Goal: Task Accomplishment & Management: Manage account settings

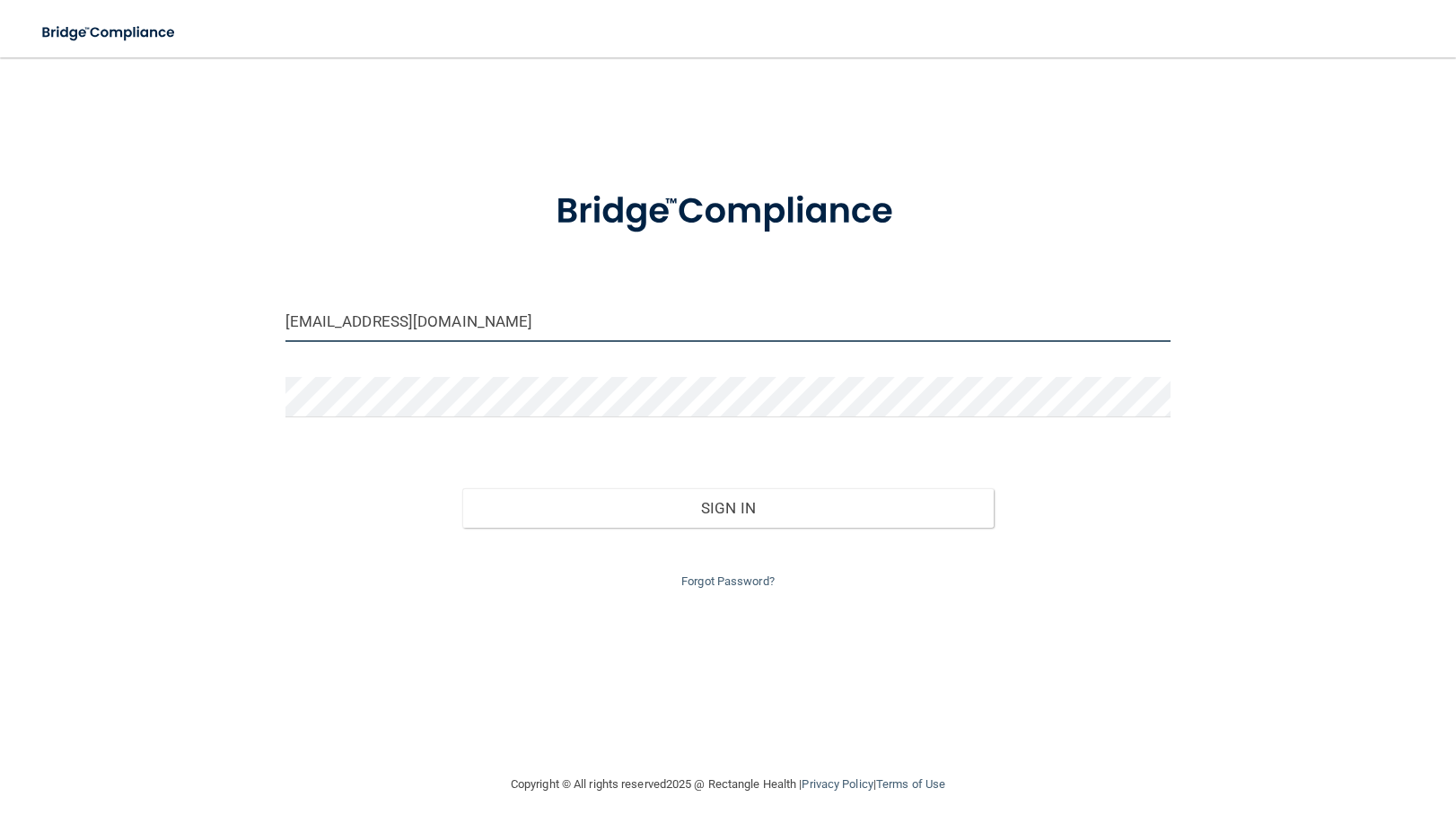
drag, startPoint x: 431, startPoint y: 325, endPoint x: 196, endPoint y: 404, distance: 247.9
click at [196, 403] on div "[EMAIL_ADDRESS][DOMAIN_NAME] Invalid email/password. You don't have permission …" at bounding box center [727, 416] width 1383 height 681
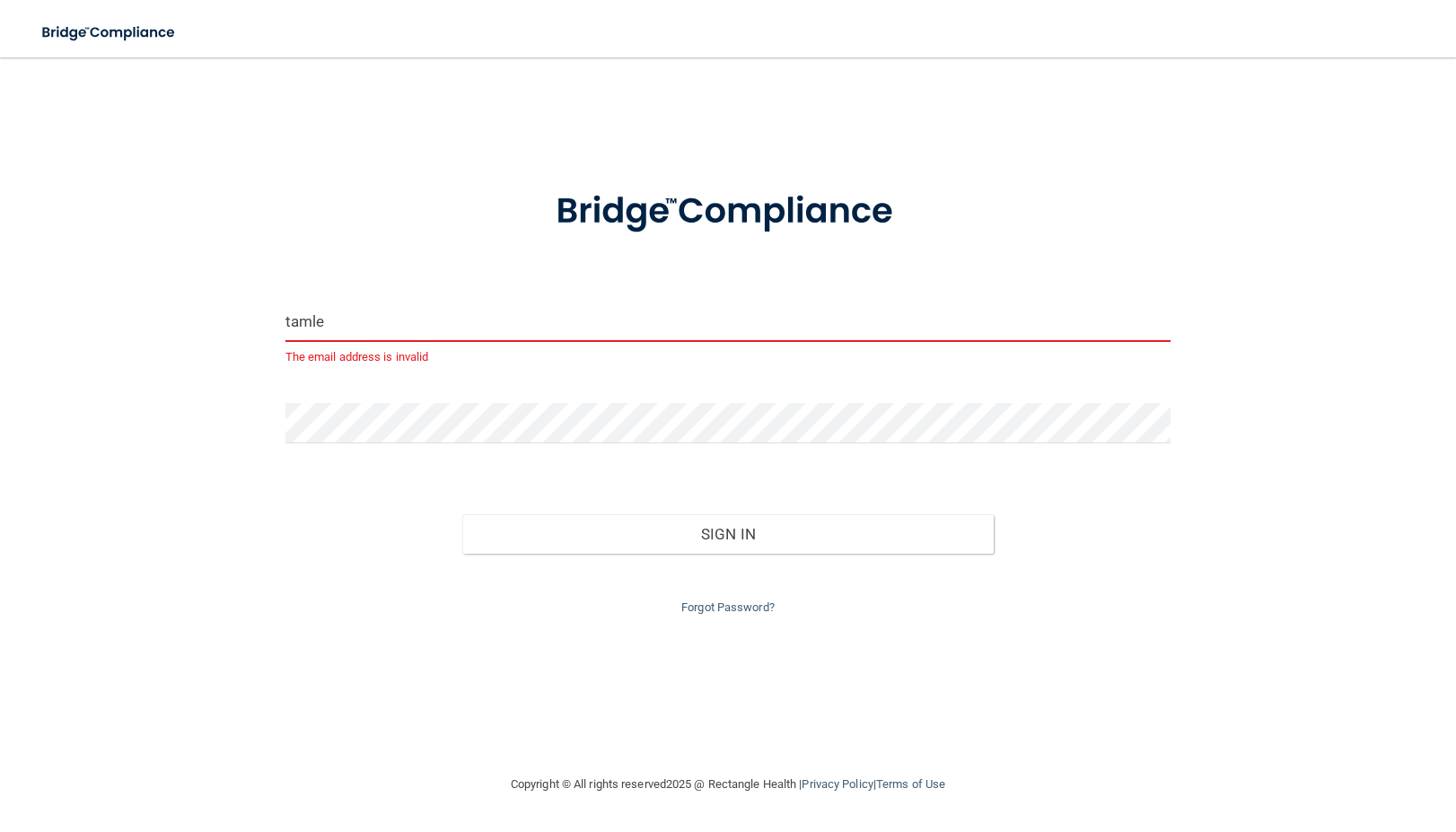
type input "[EMAIL_ADDRESS][DOMAIN_NAME]"
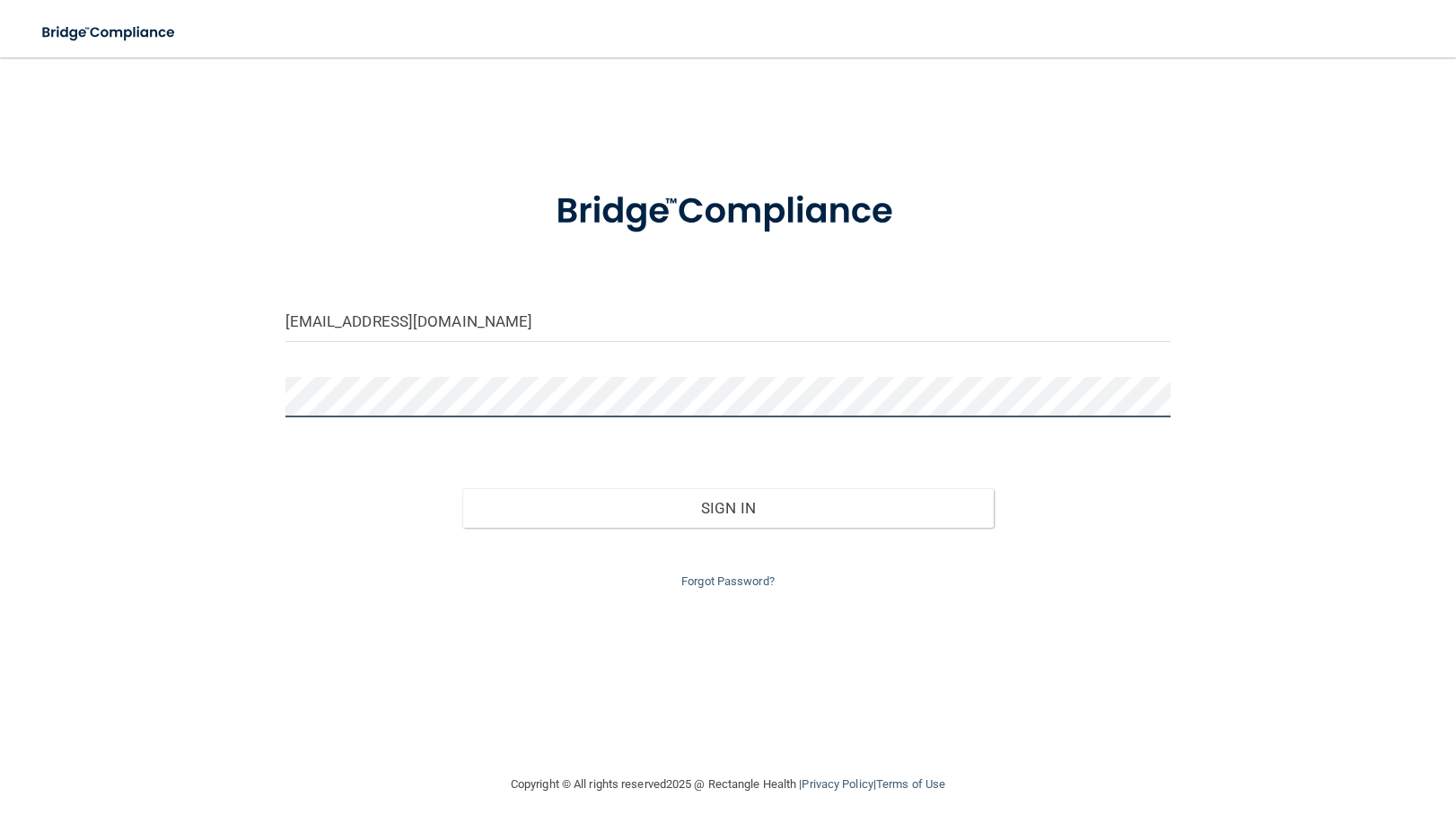
click at [462, 488] on button "Sign In" at bounding box center [727, 508] width 531 height 40
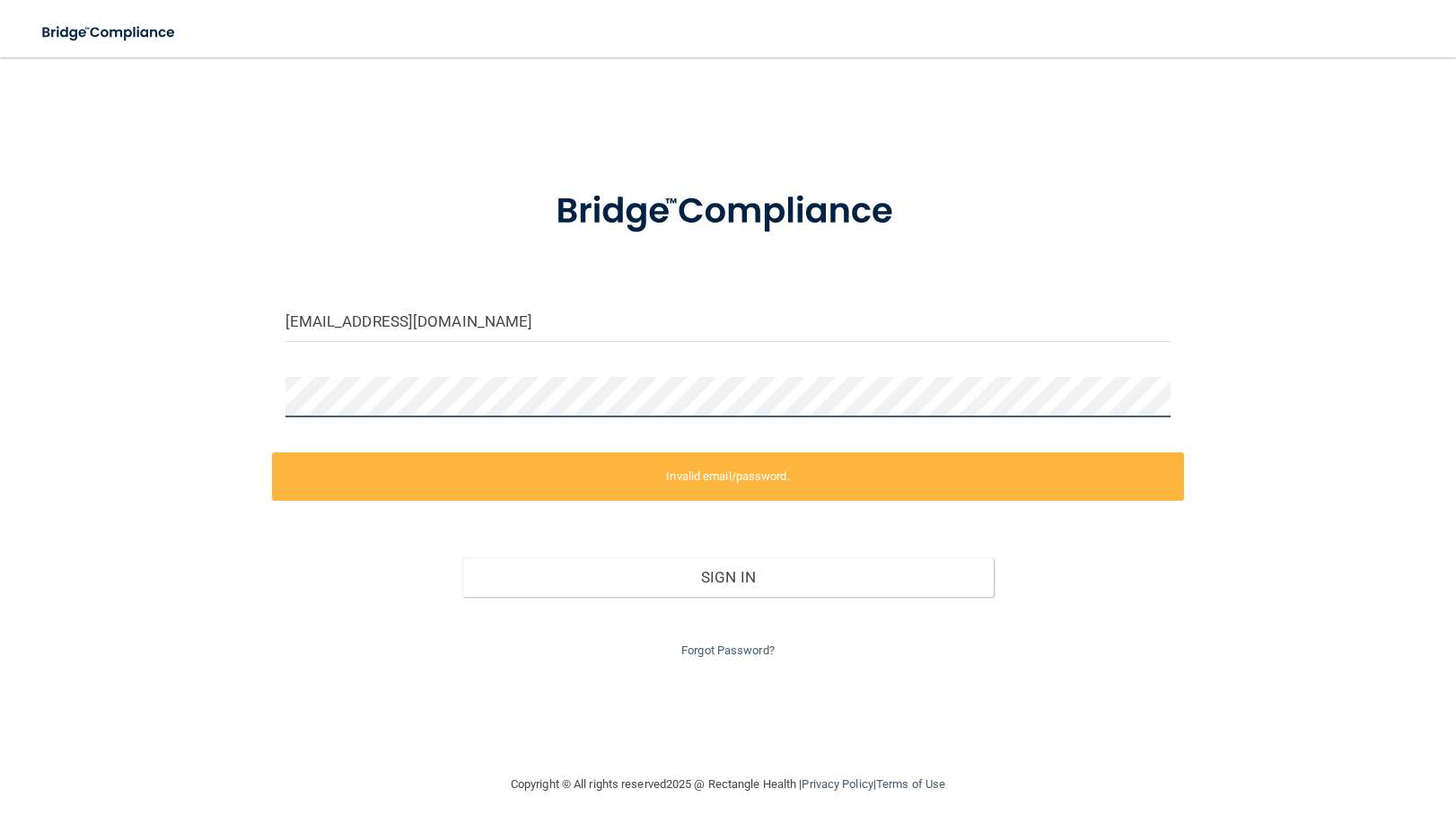
click at [181, 428] on div "[EMAIL_ADDRESS][DOMAIN_NAME] Invalid email/password. You don't have permission …" at bounding box center [727, 416] width 1383 height 681
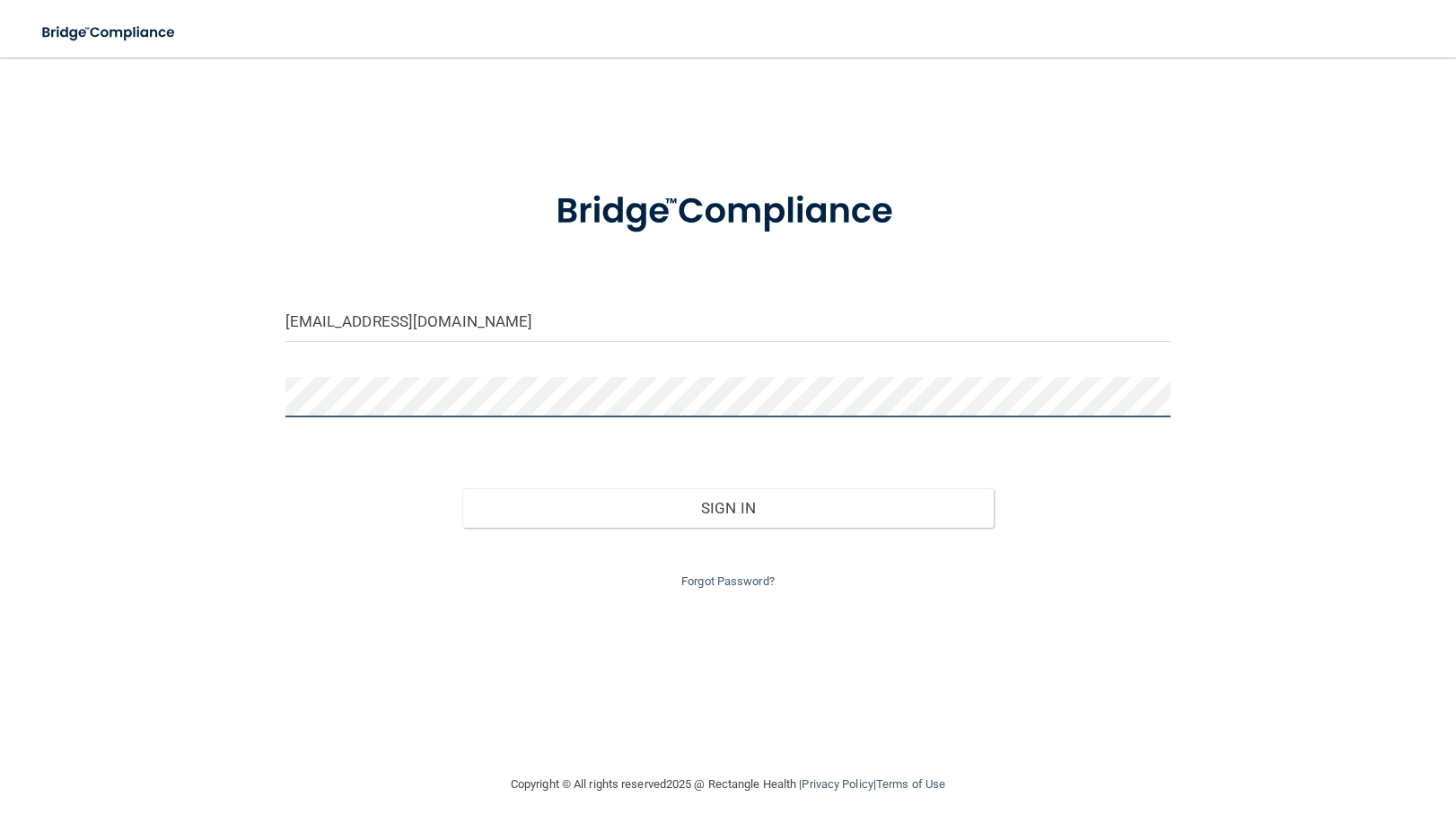
click at [462, 488] on button "Sign In" at bounding box center [727, 508] width 531 height 40
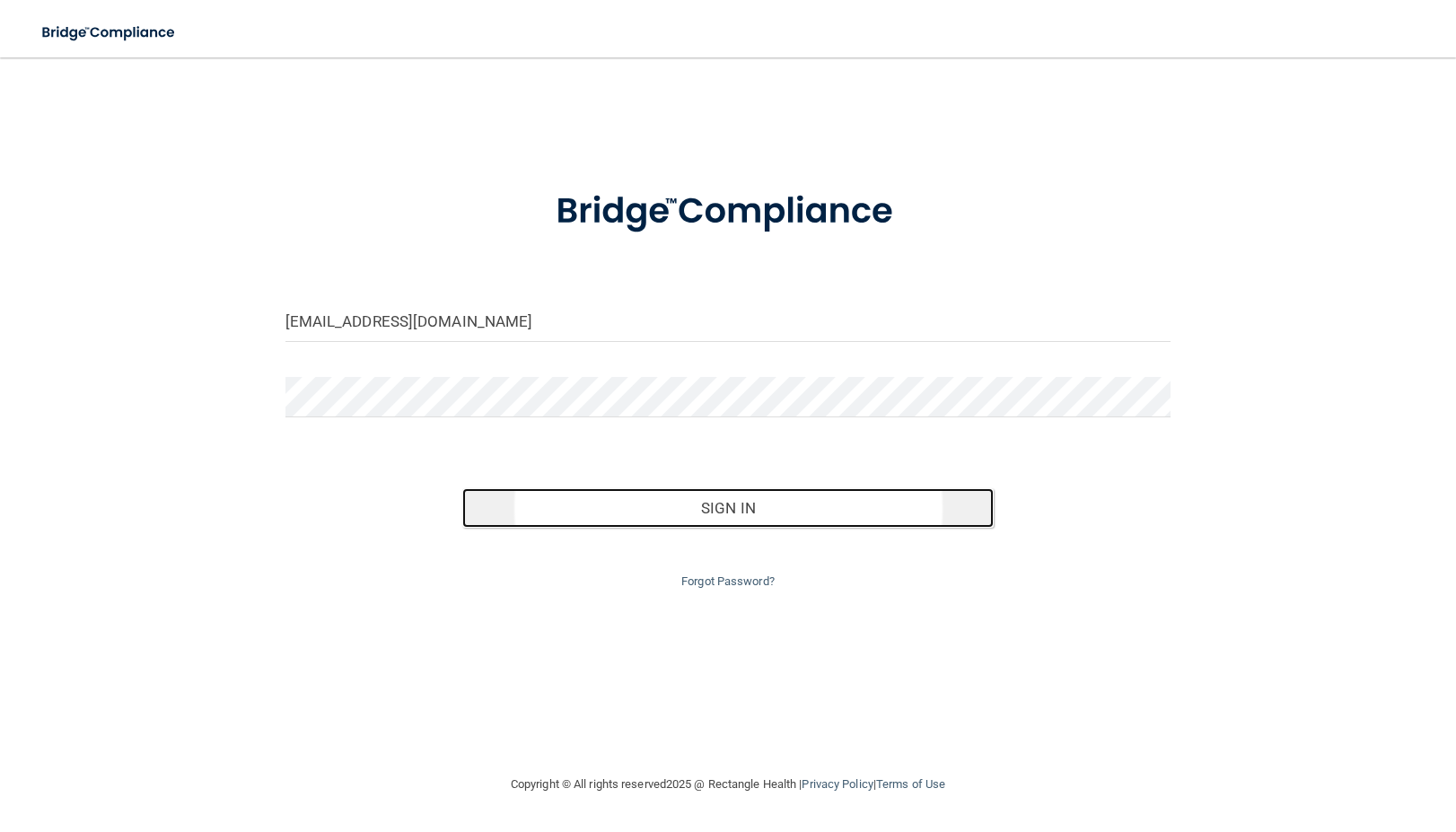
click at [741, 498] on button "Sign In" at bounding box center [727, 508] width 531 height 40
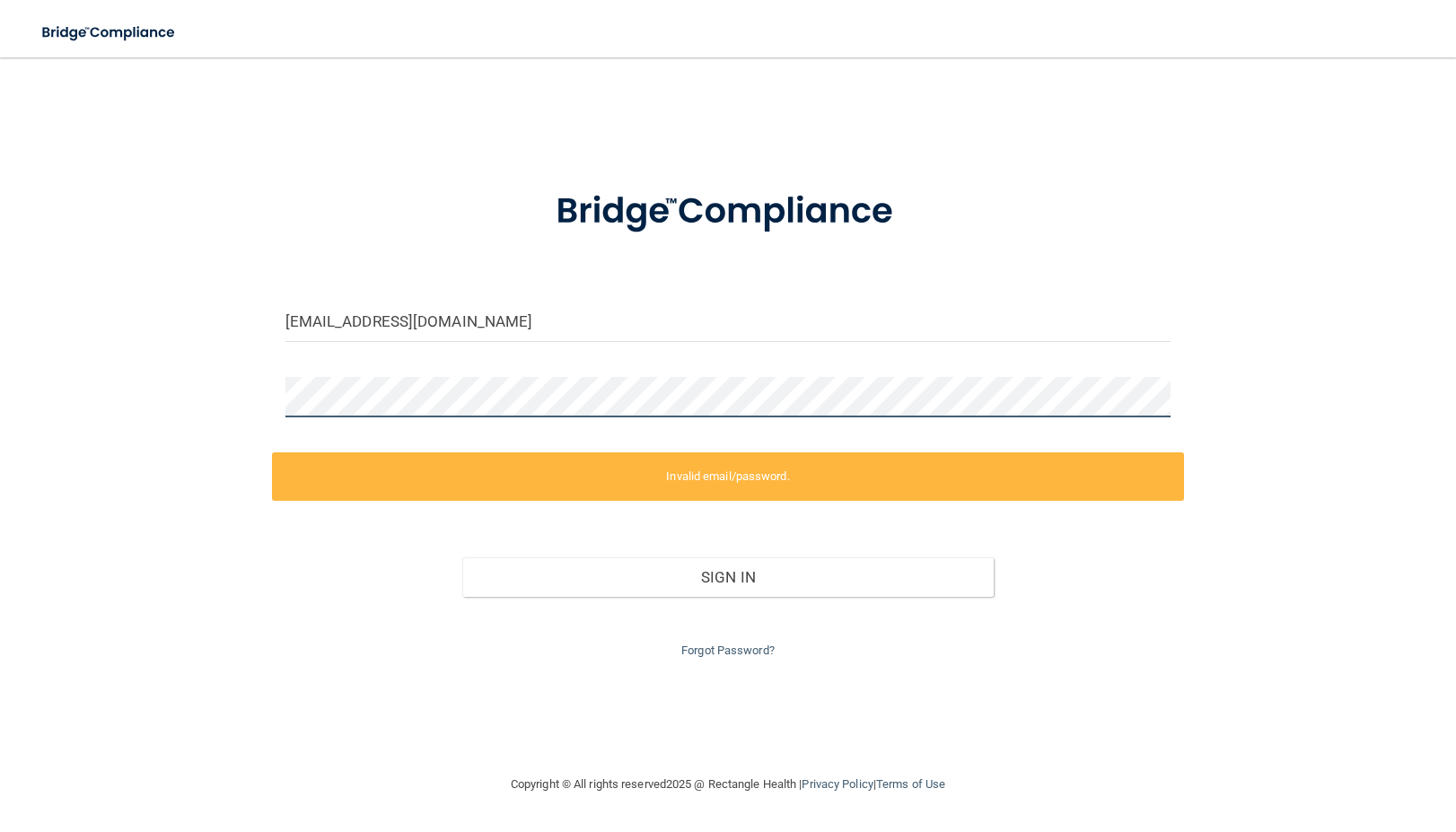
click at [200, 401] on div "[EMAIL_ADDRESS][DOMAIN_NAME] Invalid email/password. You don't have permission …" at bounding box center [727, 416] width 1383 height 681
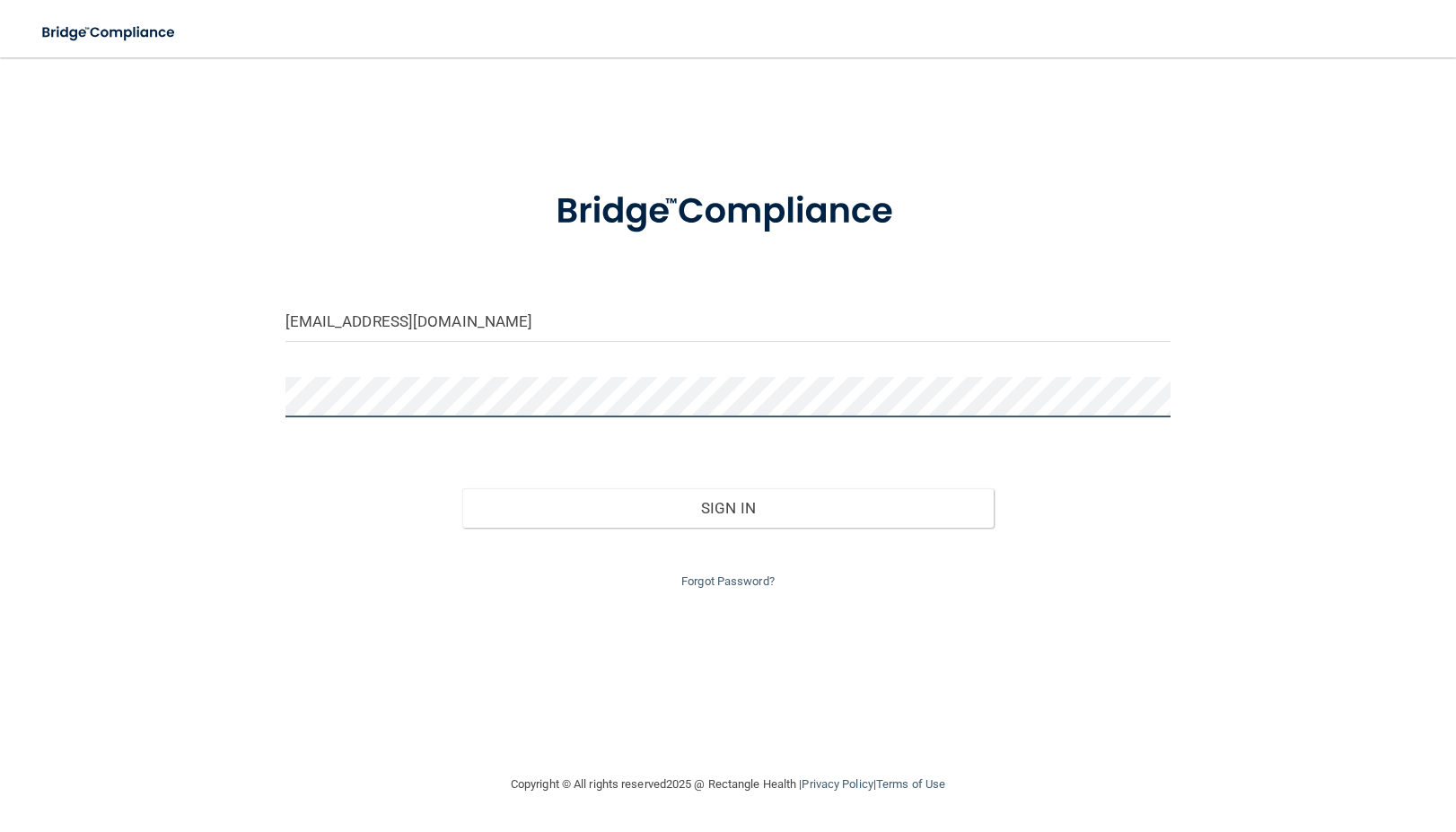
click at [462, 488] on button "Sign In" at bounding box center [727, 508] width 531 height 40
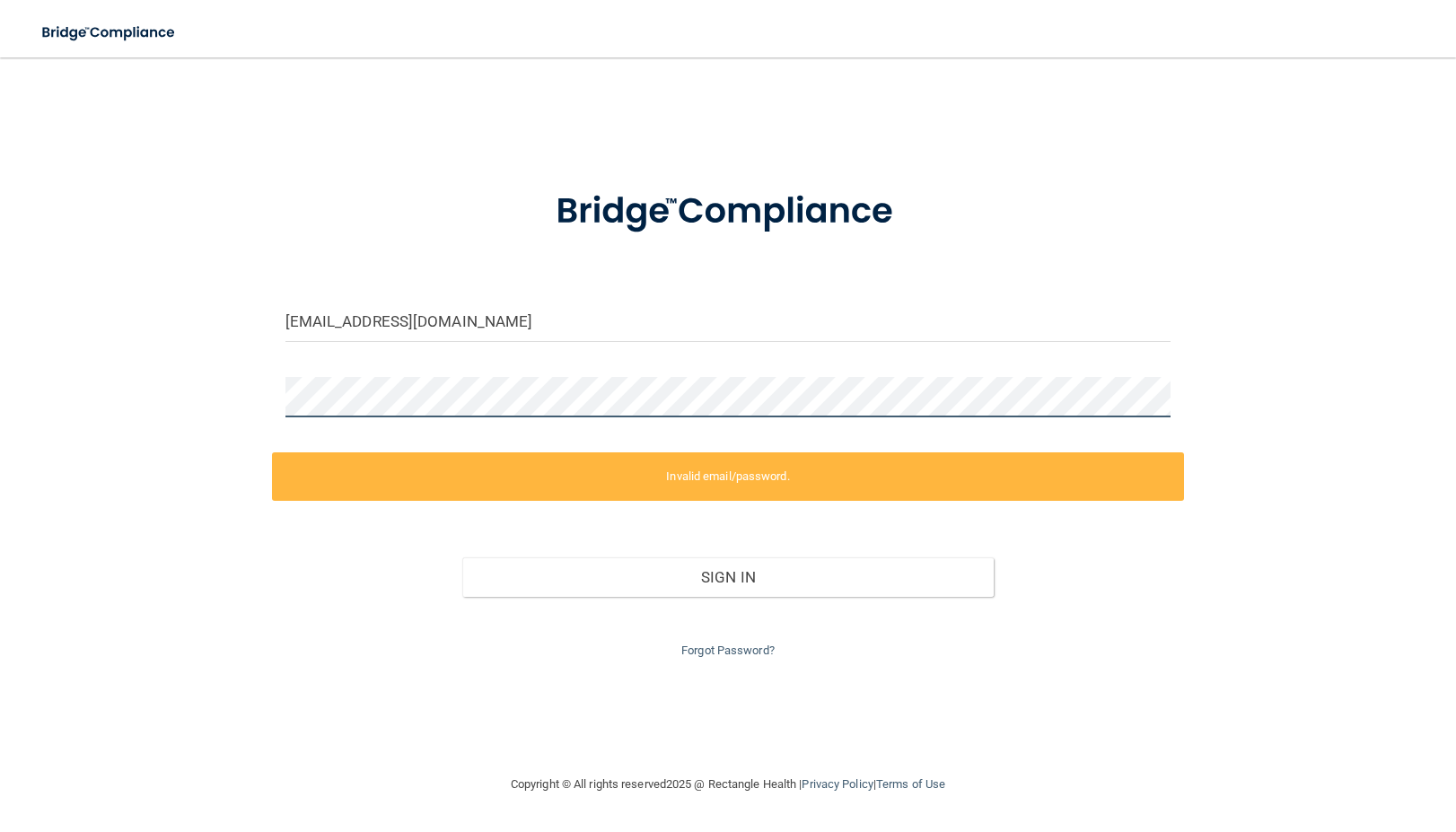
click at [246, 406] on div "[EMAIL_ADDRESS][DOMAIN_NAME] Invalid email/password. You don't have permission …" at bounding box center [727, 416] width 1383 height 681
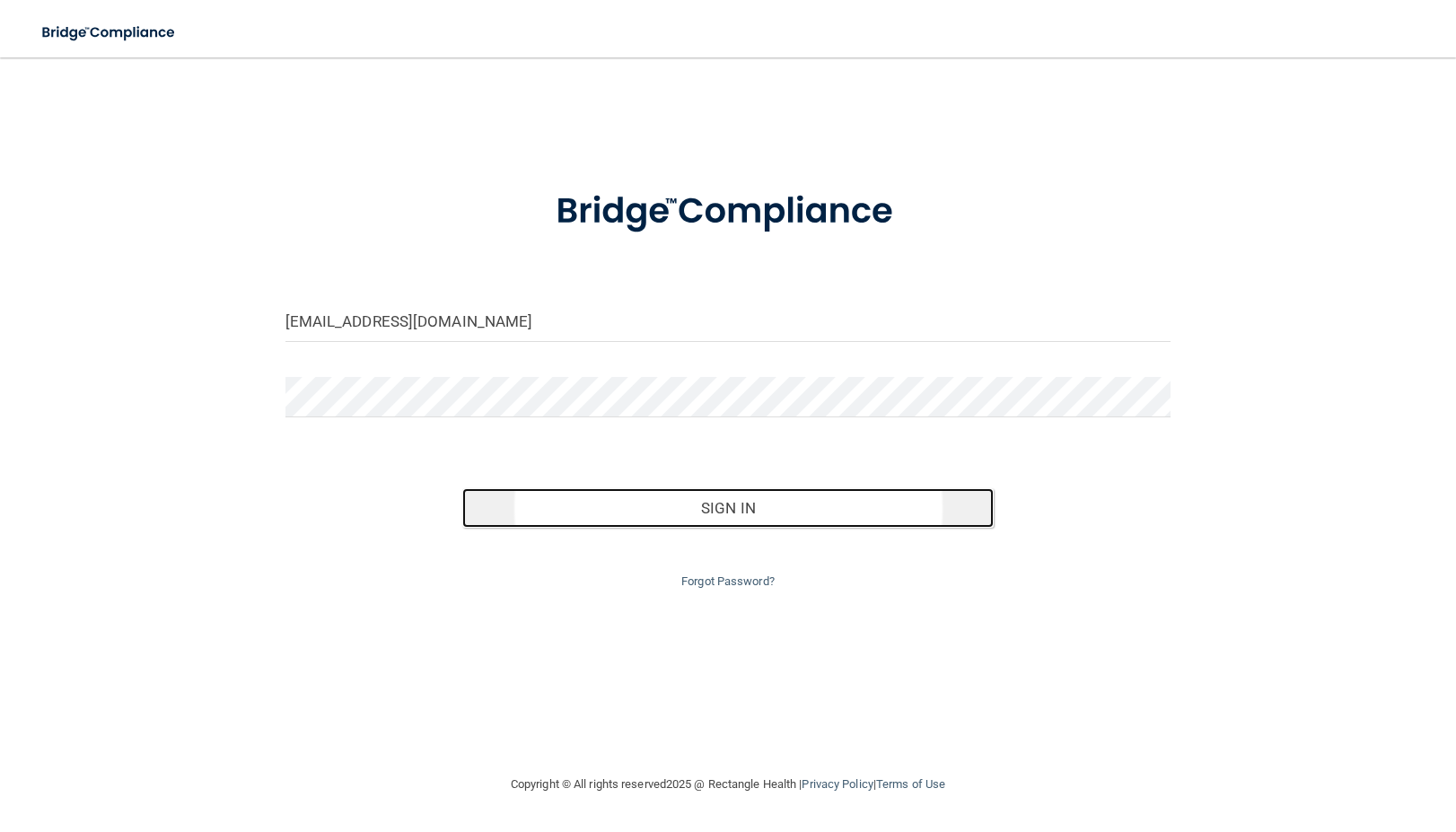
click at [714, 510] on button "Sign In" at bounding box center [727, 508] width 531 height 40
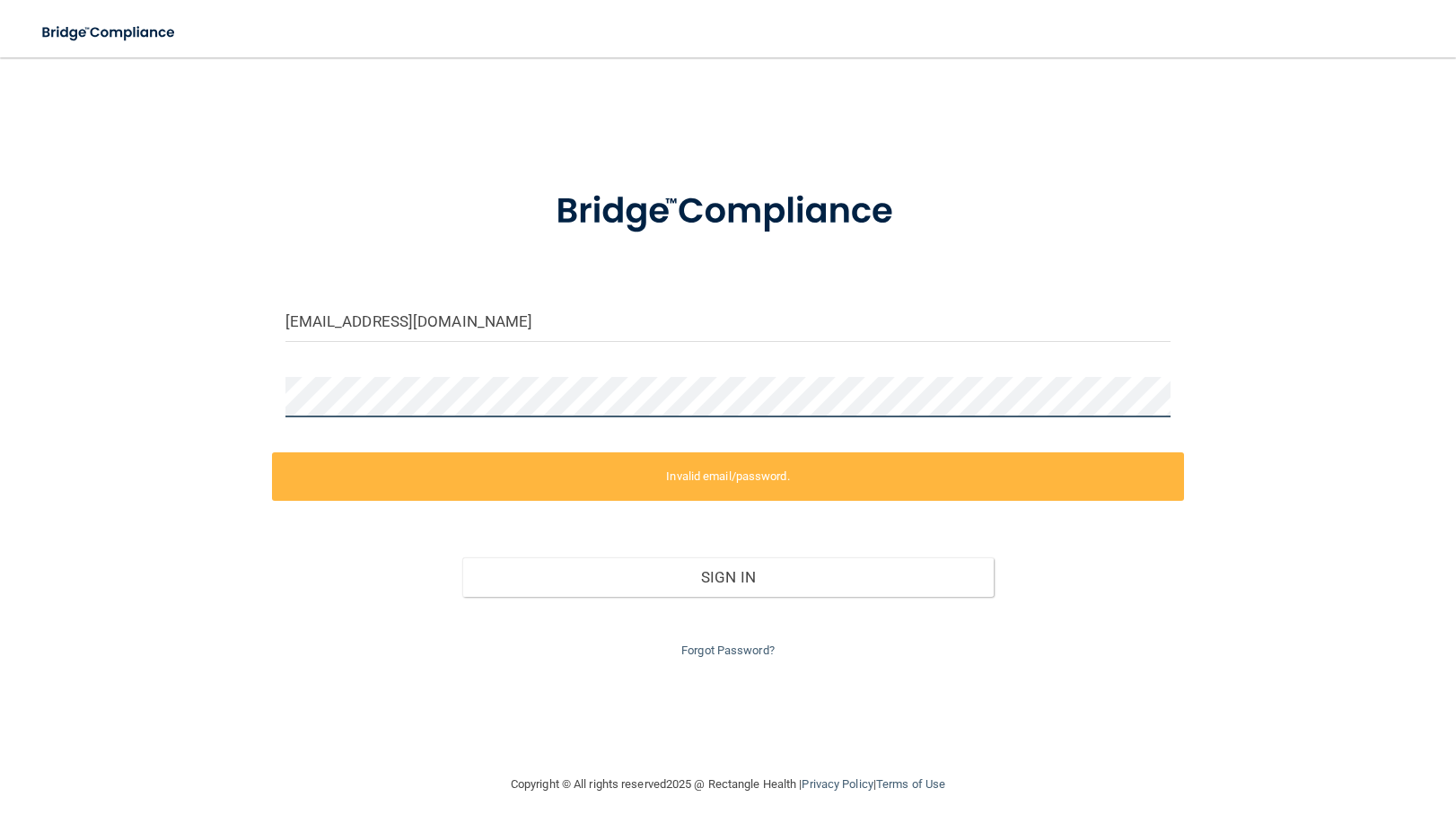
click at [206, 412] on div "[EMAIL_ADDRESS][DOMAIN_NAME] Invalid email/password. You don't have permission …" at bounding box center [727, 416] width 1383 height 681
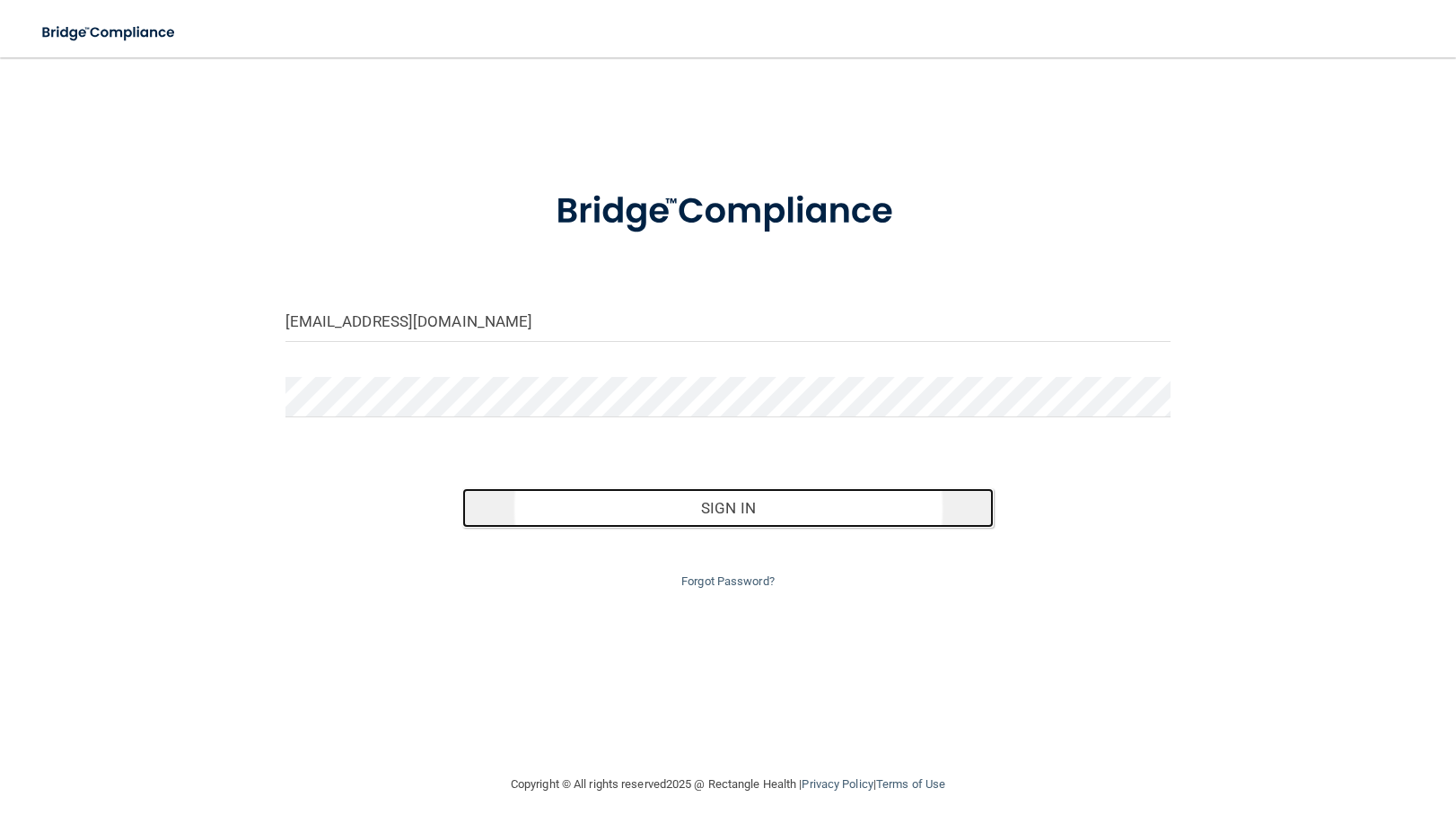
click at [712, 505] on button "Sign In" at bounding box center [727, 508] width 531 height 40
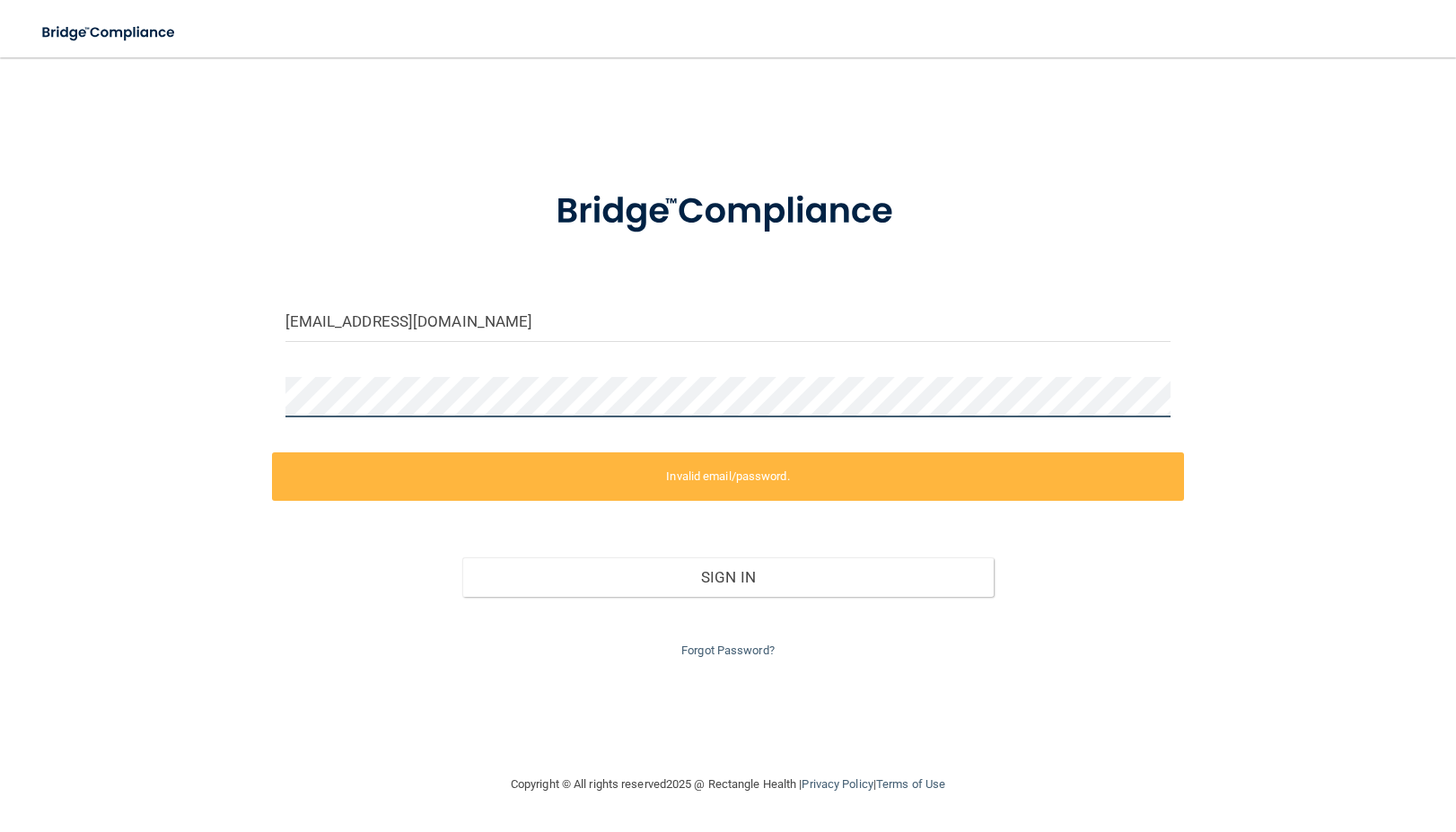
click at [211, 402] on div "[EMAIL_ADDRESS][DOMAIN_NAME] Invalid email/password. You don't have permission …" at bounding box center [727, 416] width 1383 height 681
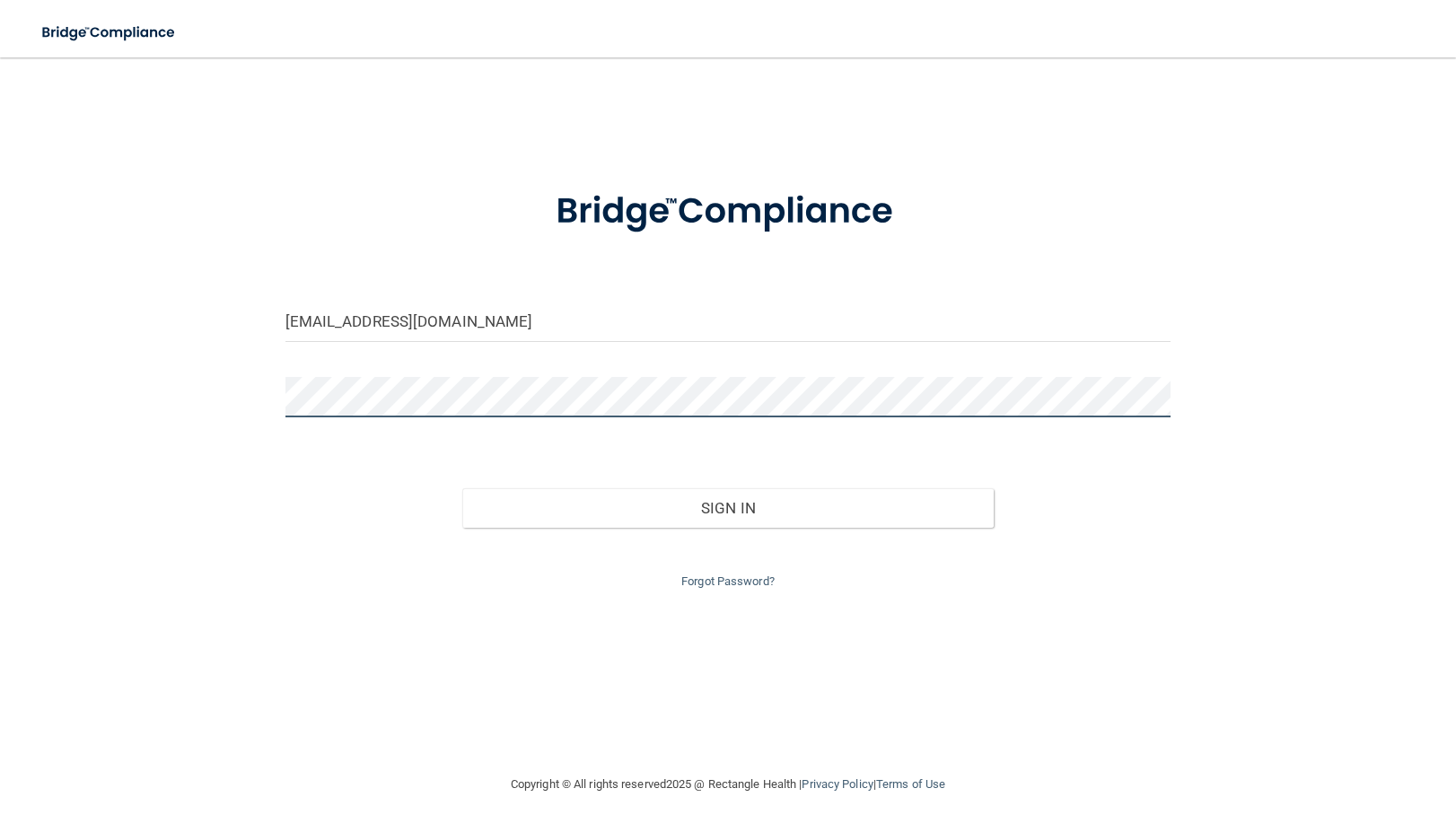
click at [462, 488] on button "Sign In" at bounding box center [727, 508] width 531 height 40
click at [169, 404] on div "[EMAIL_ADDRESS][DOMAIN_NAME] Invalid email/password. You don't have permission …" at bounding box center [727, 416] width 1383 height 681
click at [462, 488] on button "Sign In" at bounding box center [727, 508] width 531 height 40
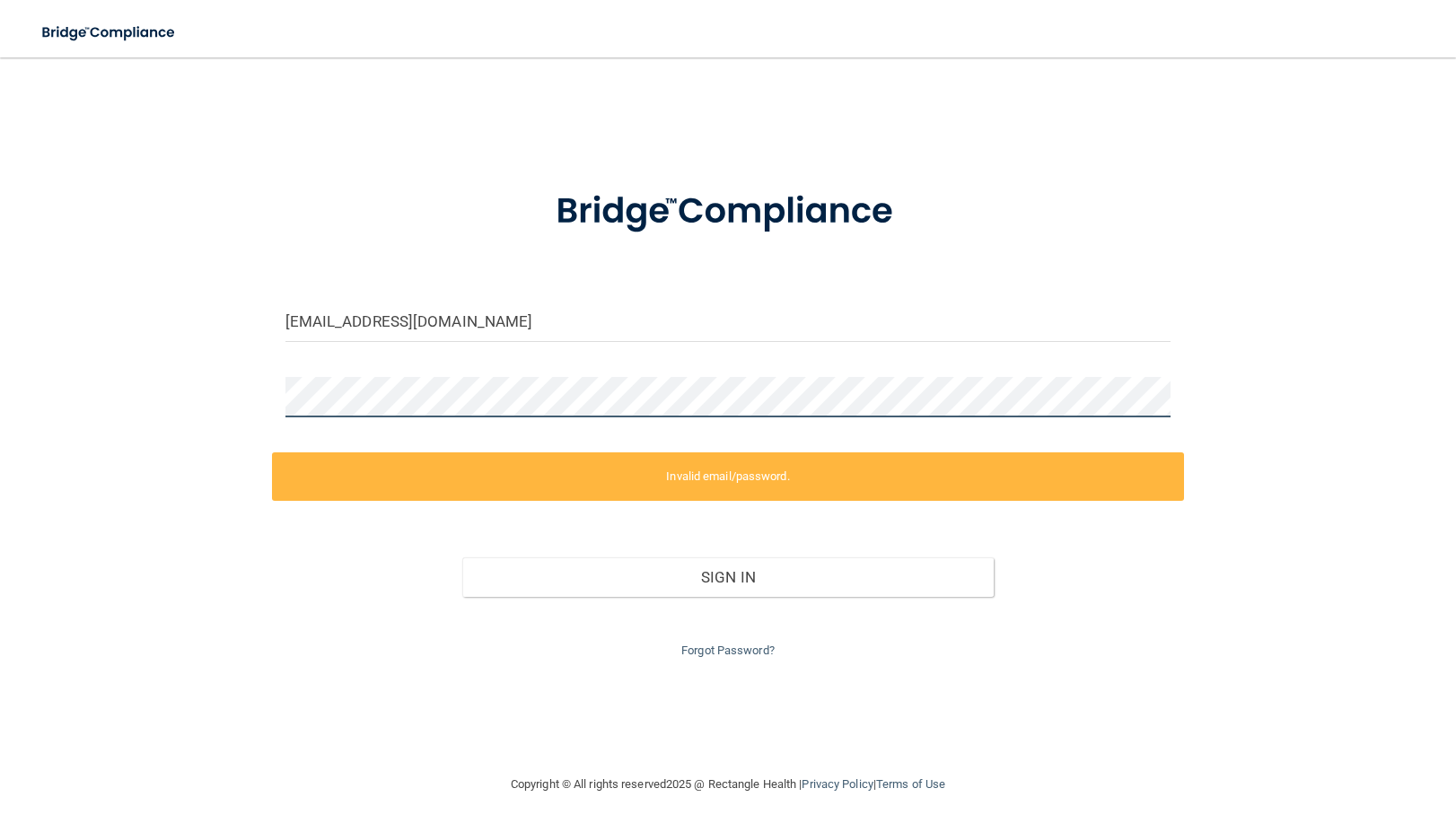
click at [212, 420] on div "[EMAIL_ADDRESS][DOMAIN_NAME] Invalid email/password. You don't have permission …" at bounding box center [727, 416] width 1383 height 681
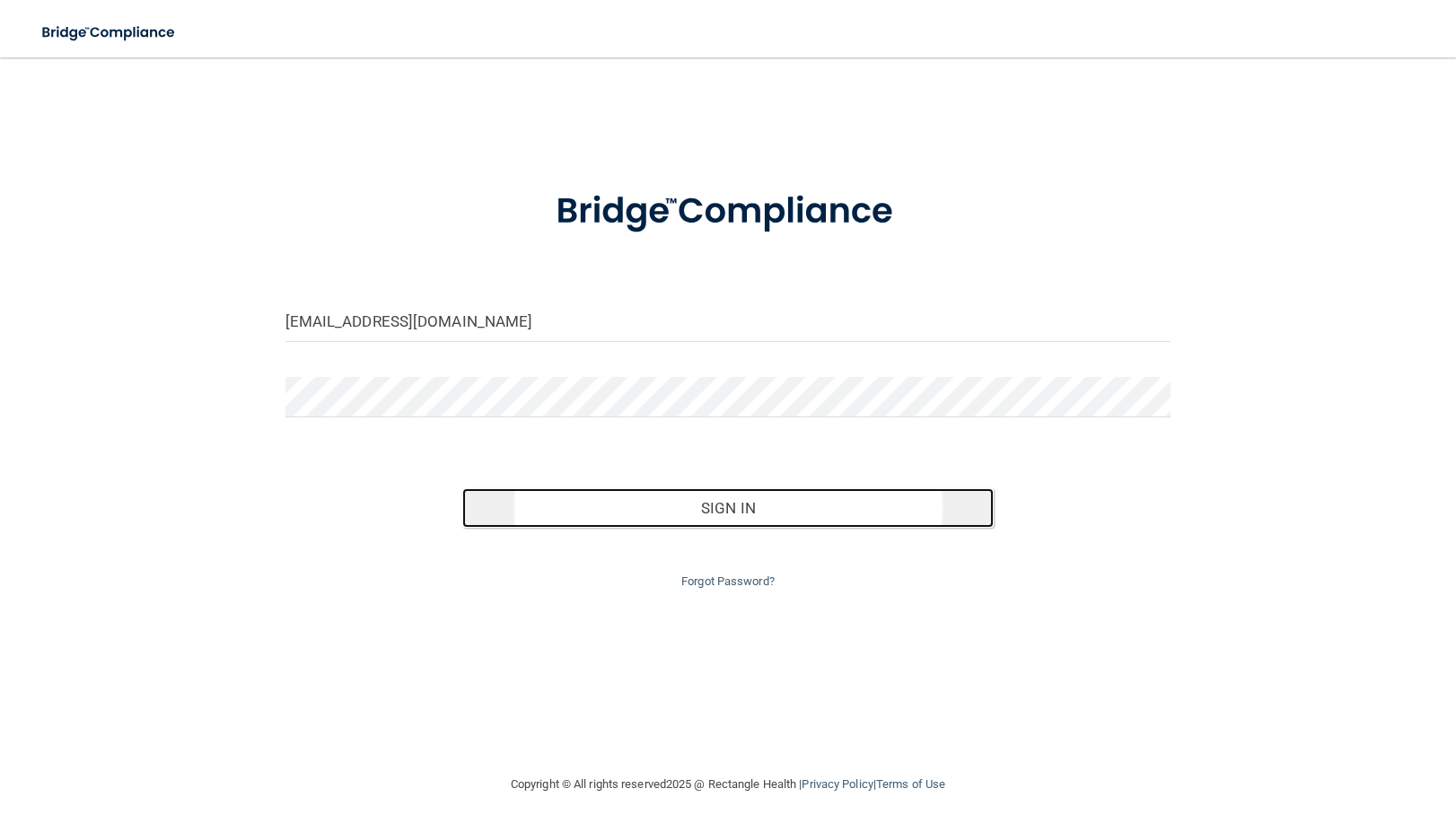
click at [712, 510] on button "Sign In" at bounding box center [727, 508] width 531 height 40
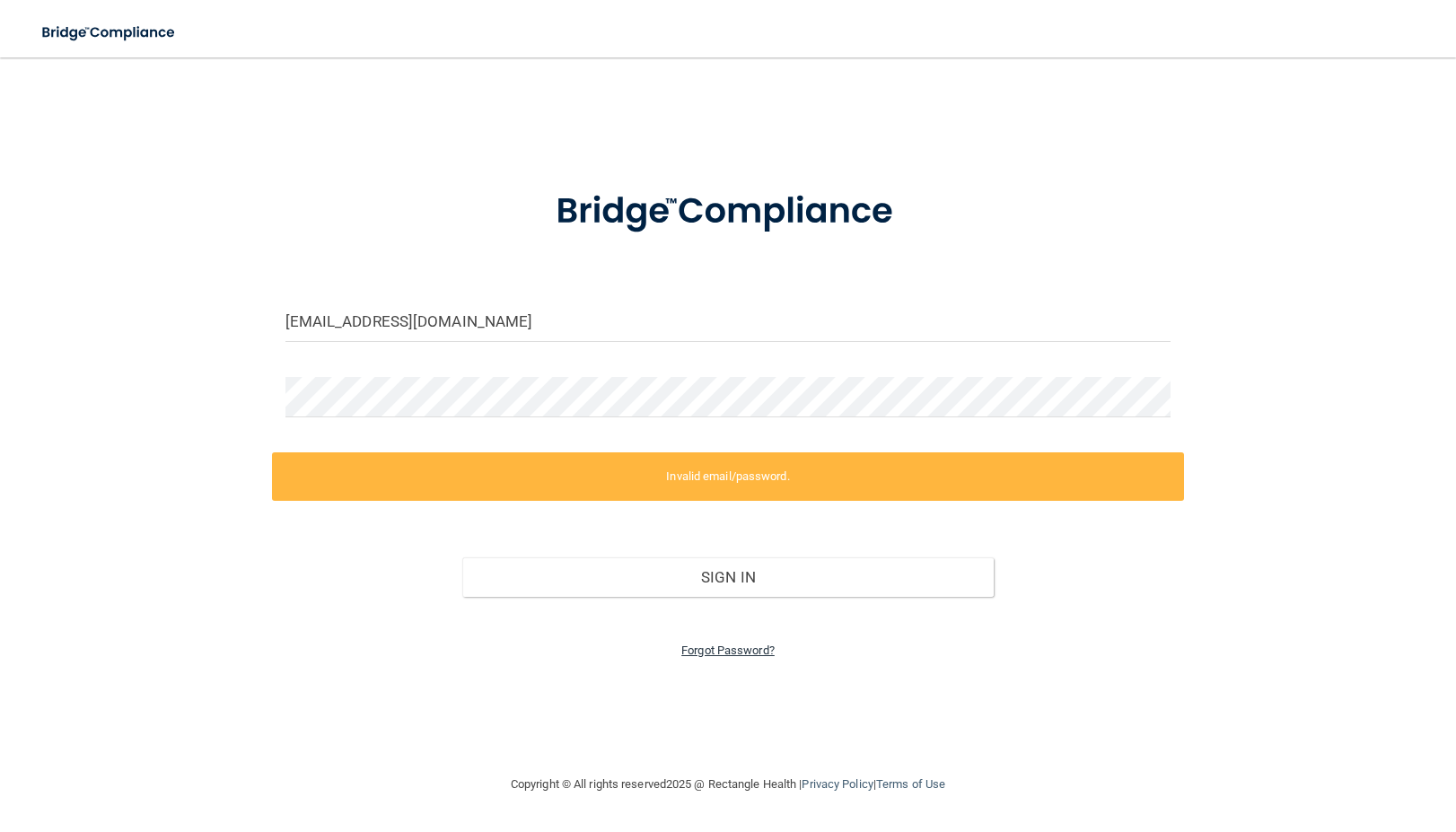
click at [686, 657] on link "Forgot Password?" at bounding box center [728, 651] width 94 height 14
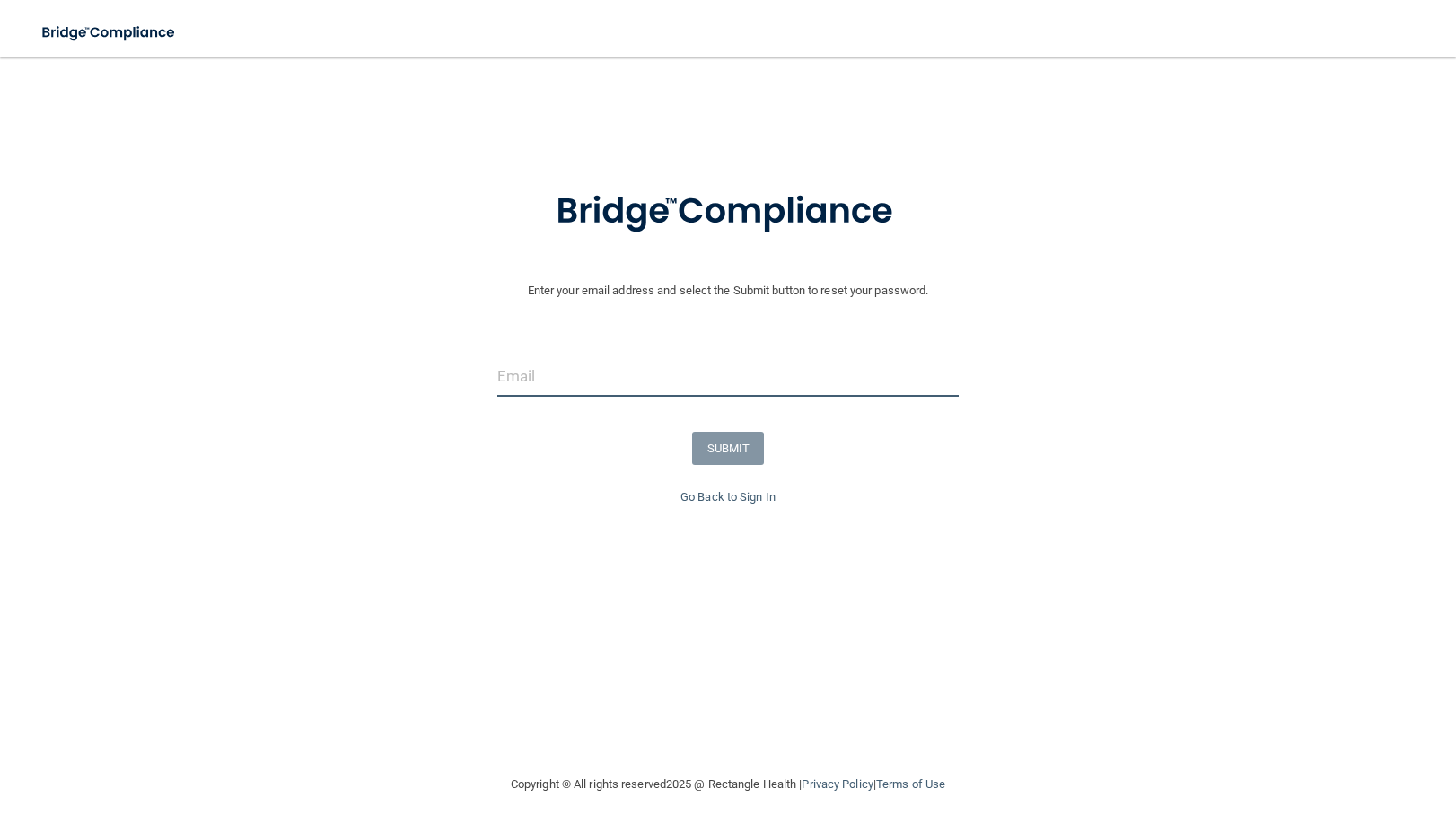
click at [552, 377] on input "email" at bounding box center [727, 377] width 461 height 41
type input "[EMAIL_ADDRESS][DOMAIN_NAME]"
click at [725, 447] on button "SUBMIT" at bounding box center [728, 447] width 73 height 33
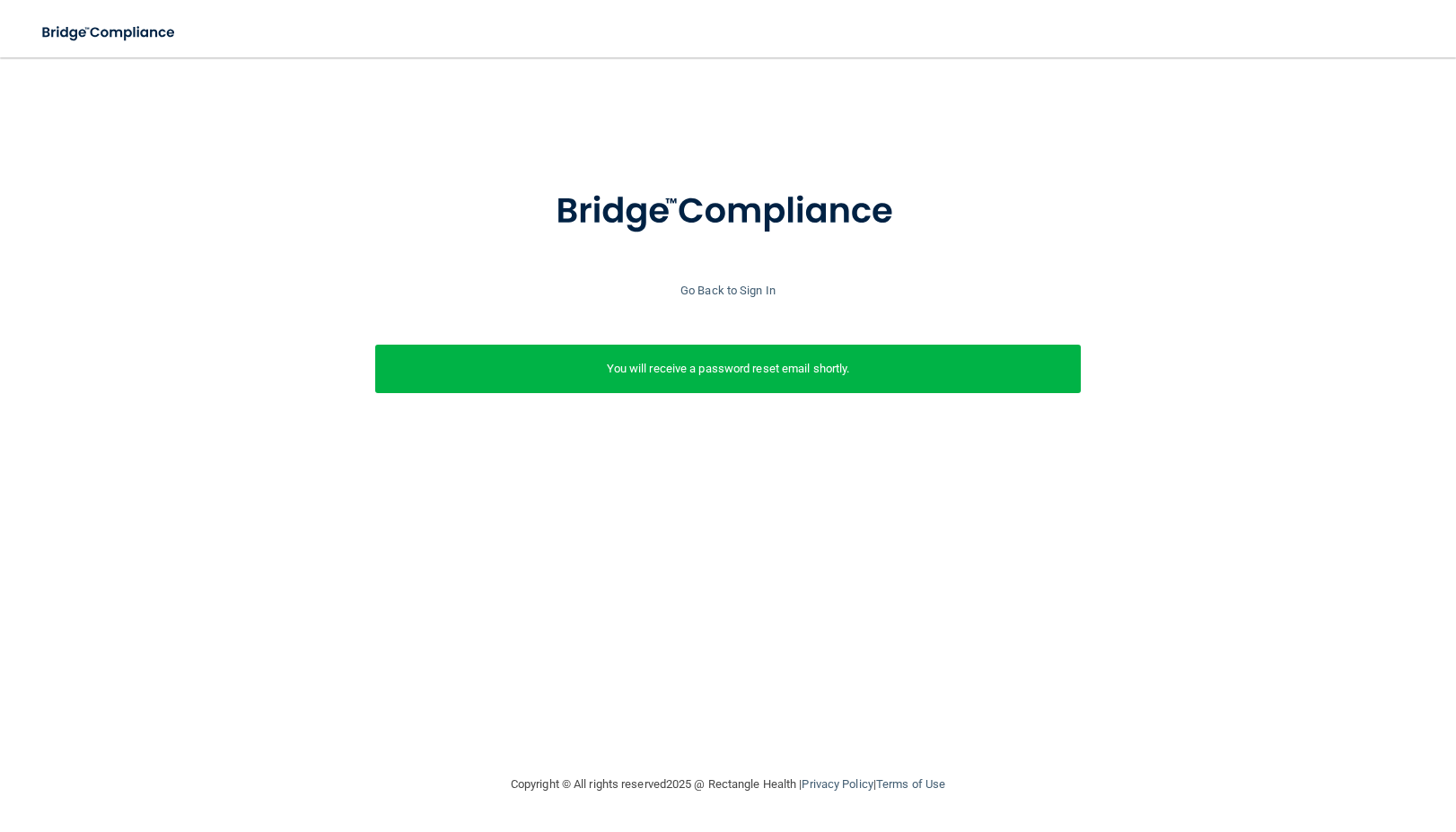
click at [920, 486] on div "Enter your email address and select the Submit button to reset your password. […" at bounding box center [727, 416] width 1383 height 681
